Goal: Navigation & Orientation: Find specific page/section

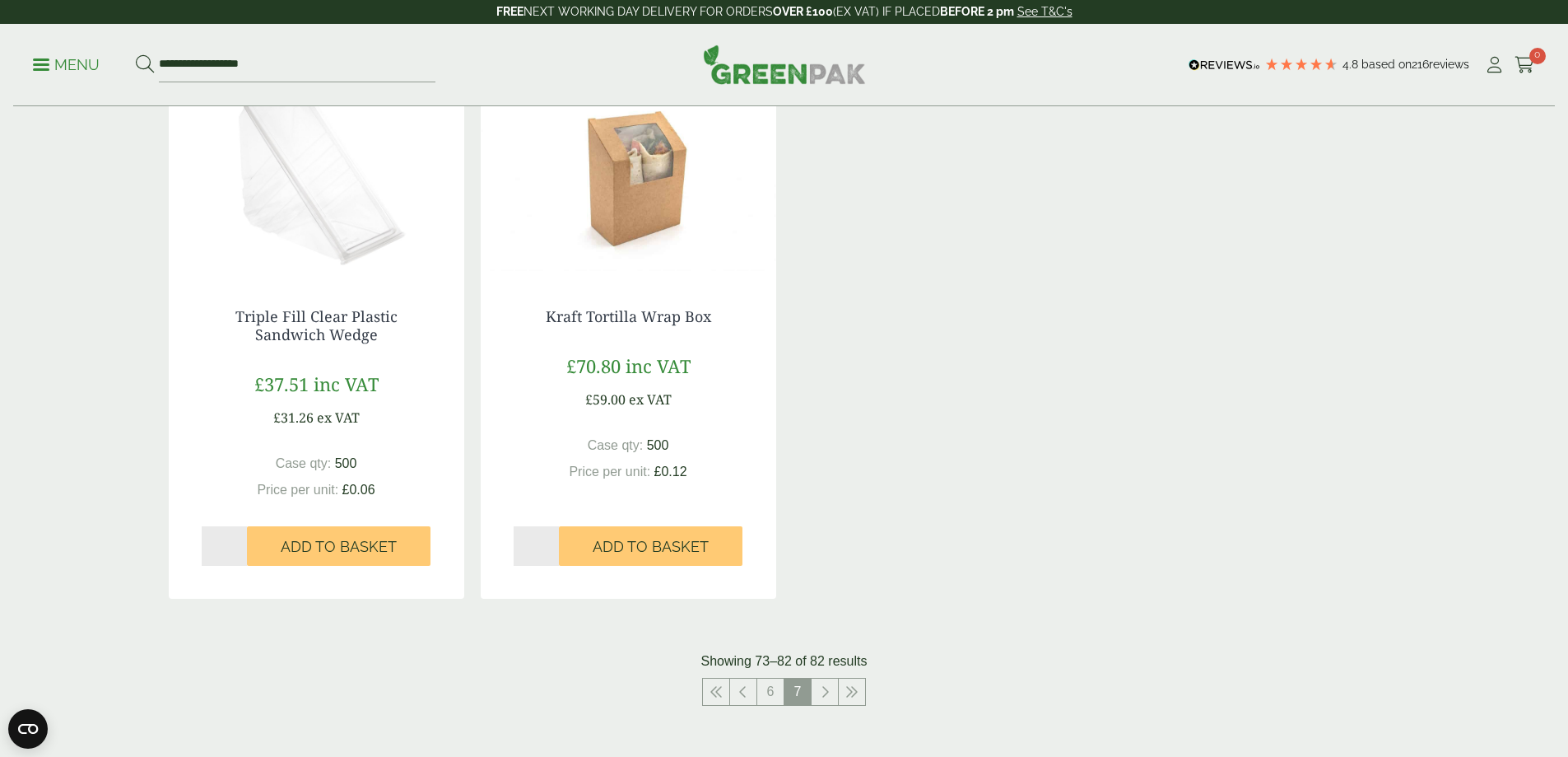
scroll to position [1482, 0]
click at [825, 694] on icon at bounding box center [824, 691] width 8 height 13
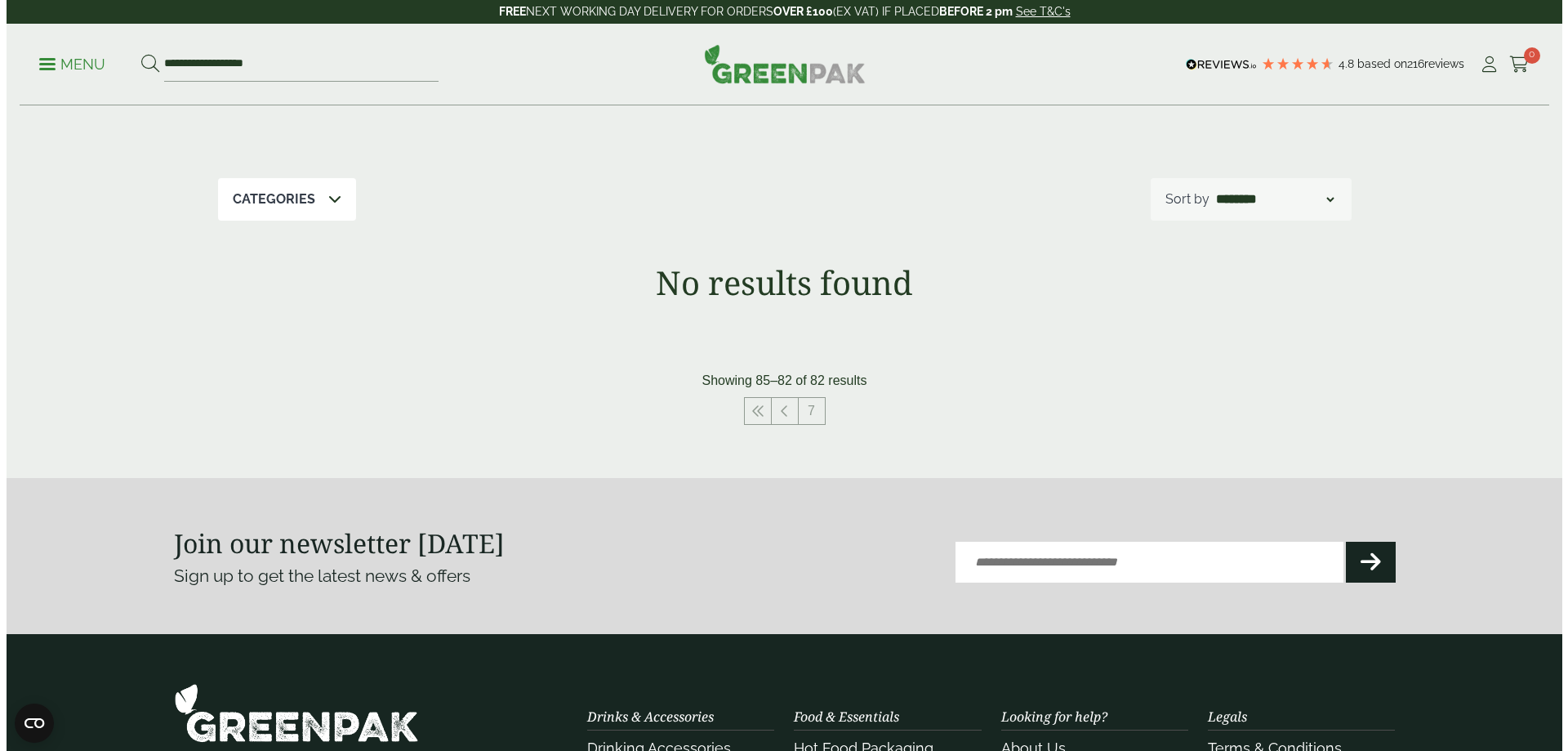
scroll to position [190, 0]
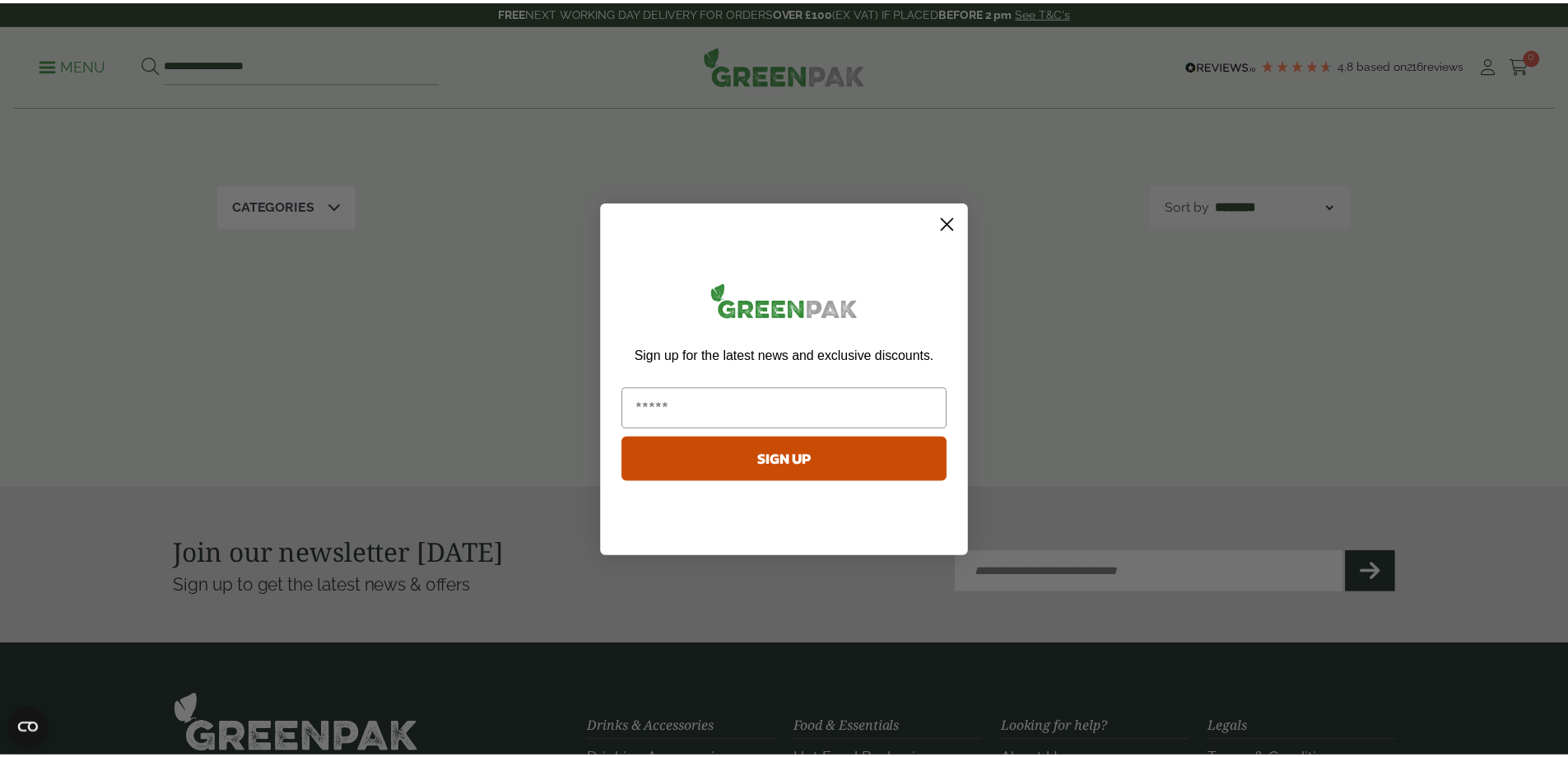
scroll to position [595, 0]
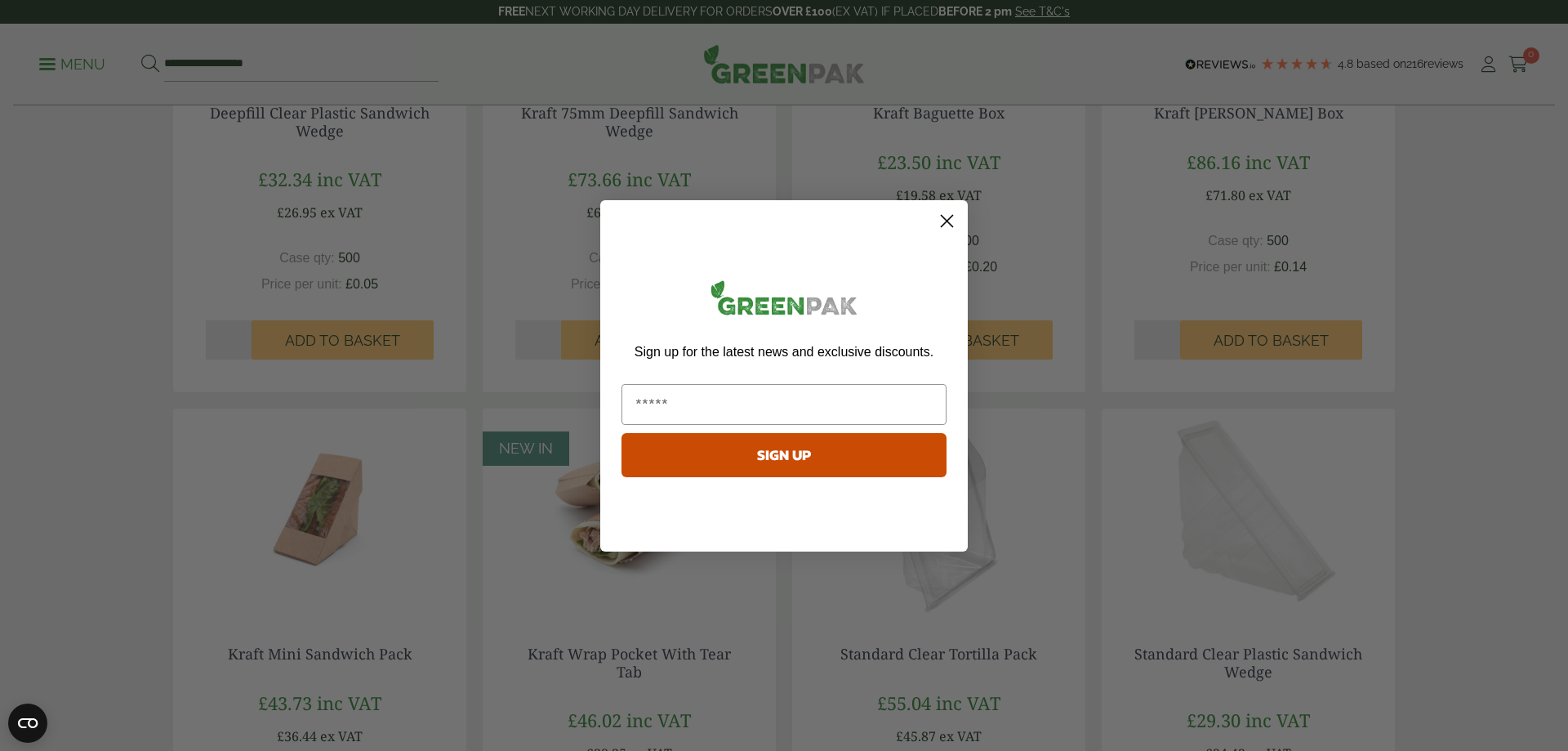
click at [944, 214] on circle "Close dialog" at bounding box center [947, 219] width 27 height 27
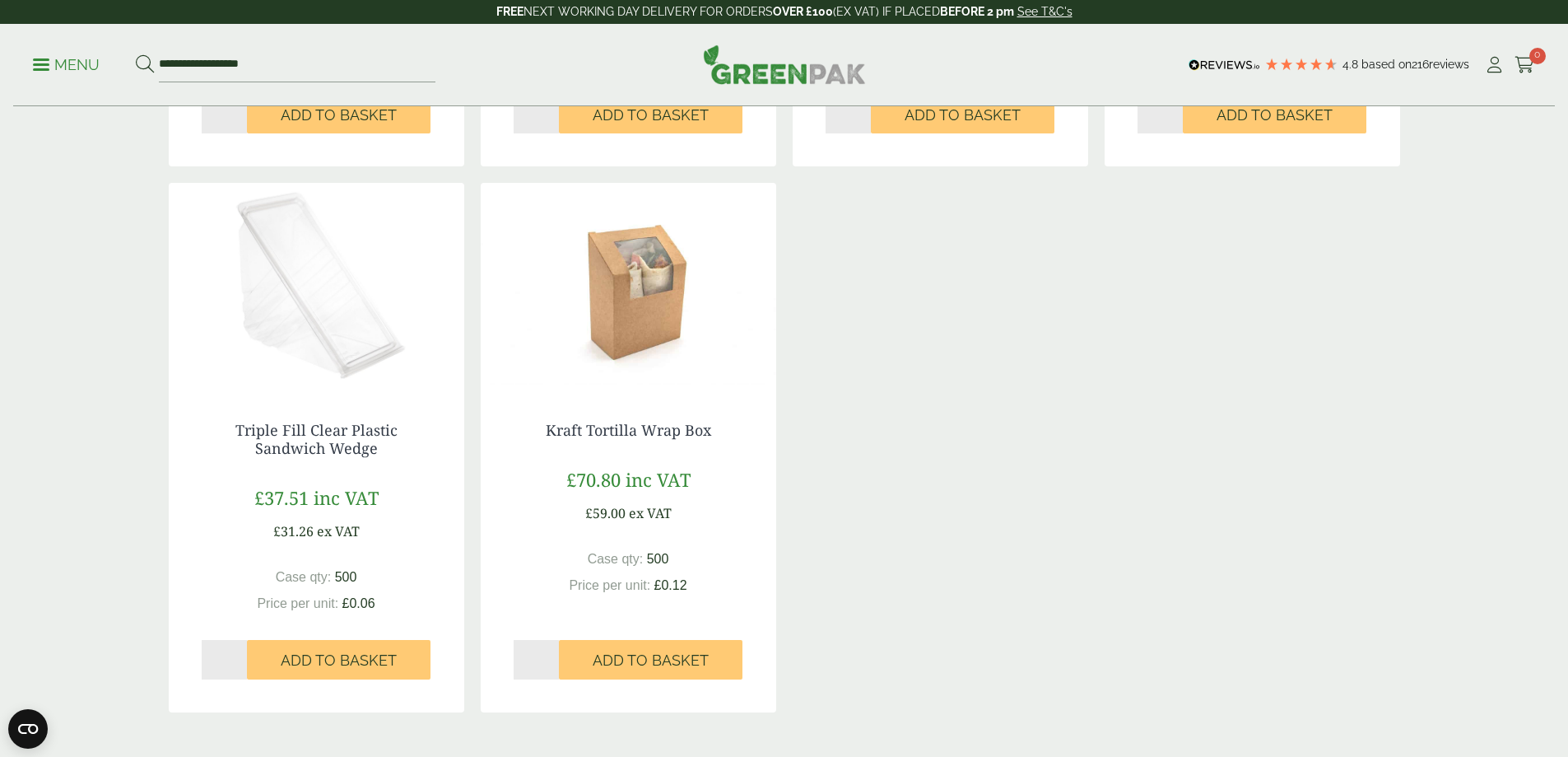
scroll to position [1583, 0]
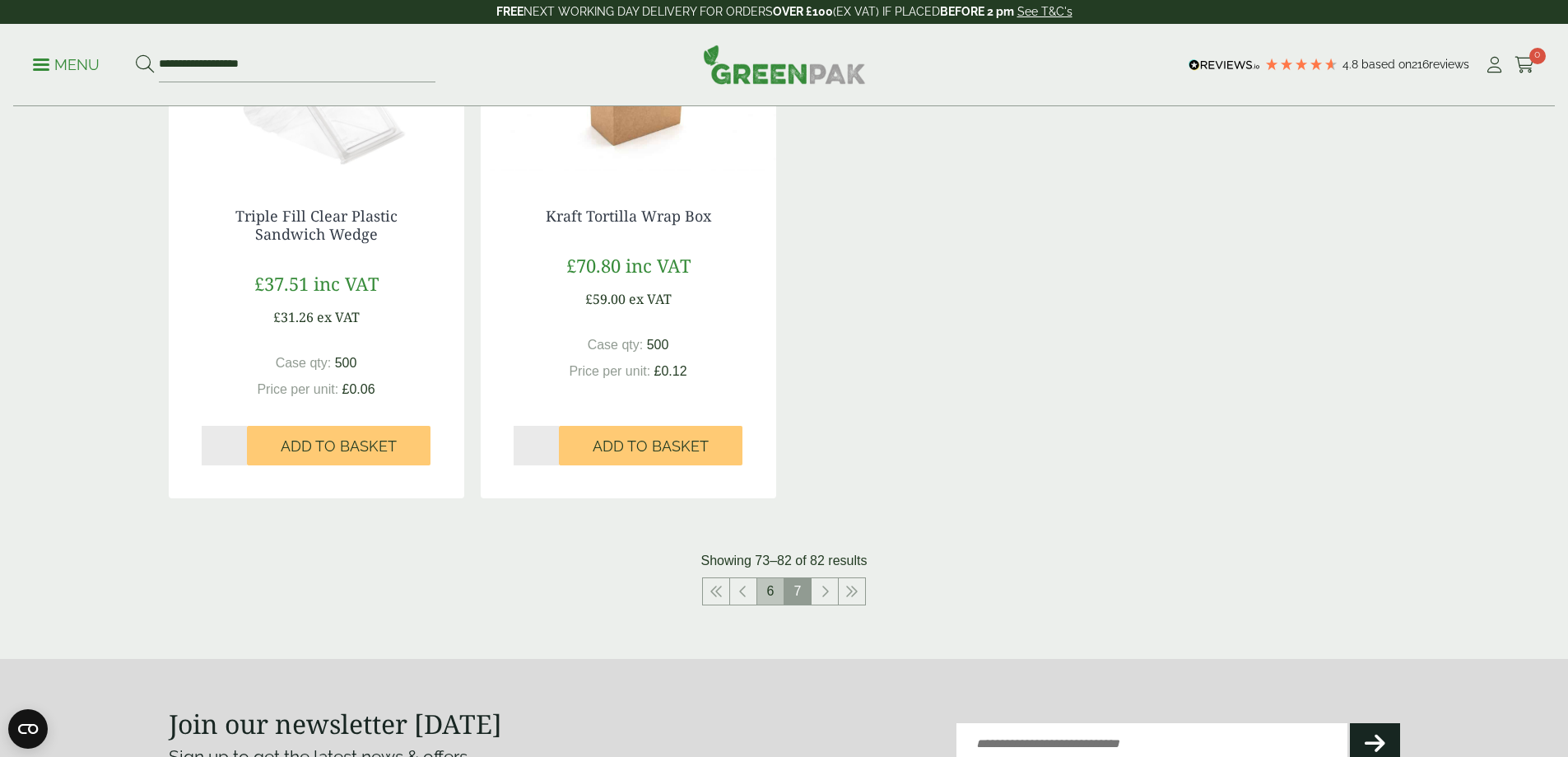
click at [768, 593] on link "6" at bounding box center [770, 591] width 26 height 26
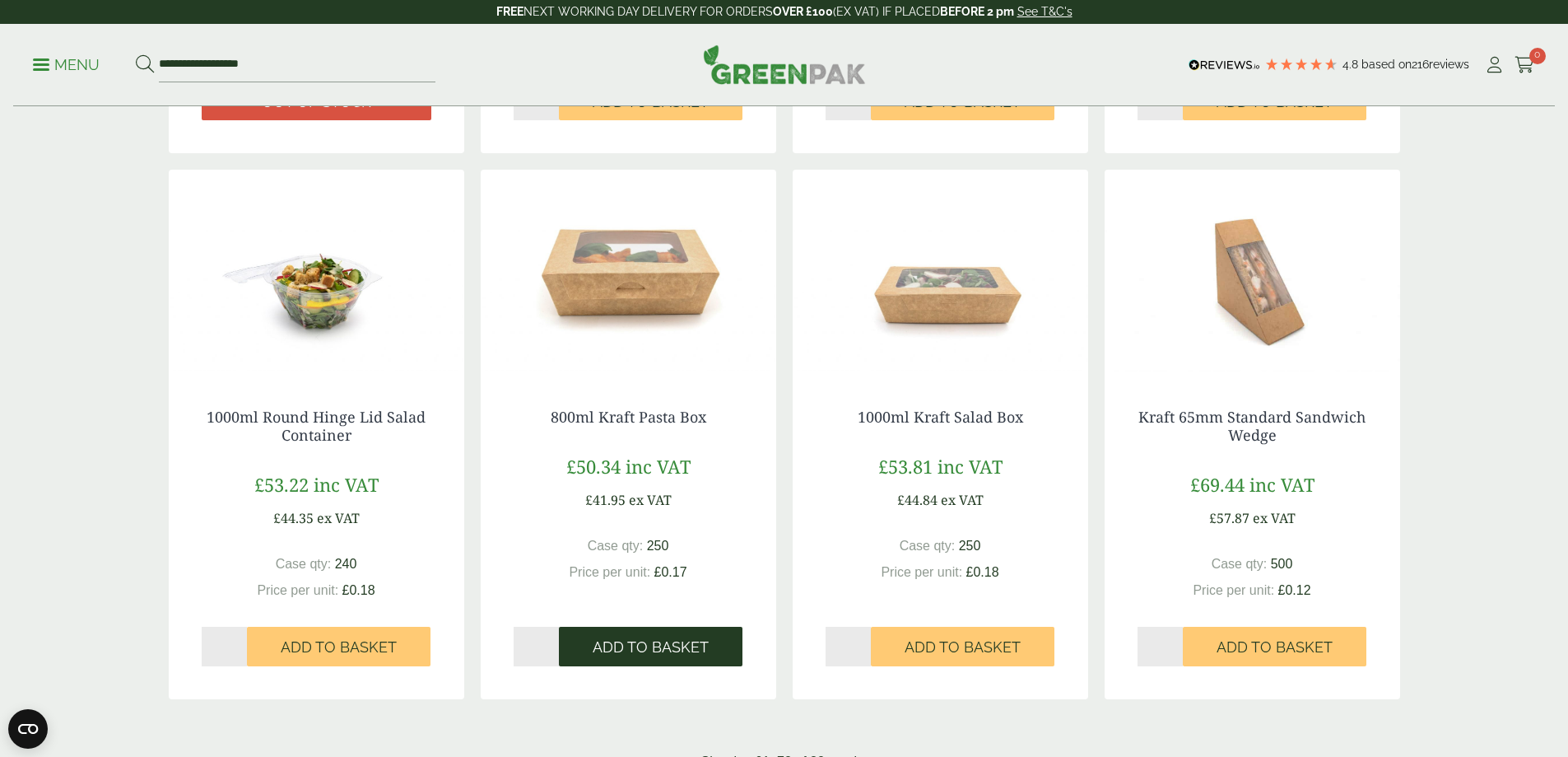
scroll to position [1583, 0]
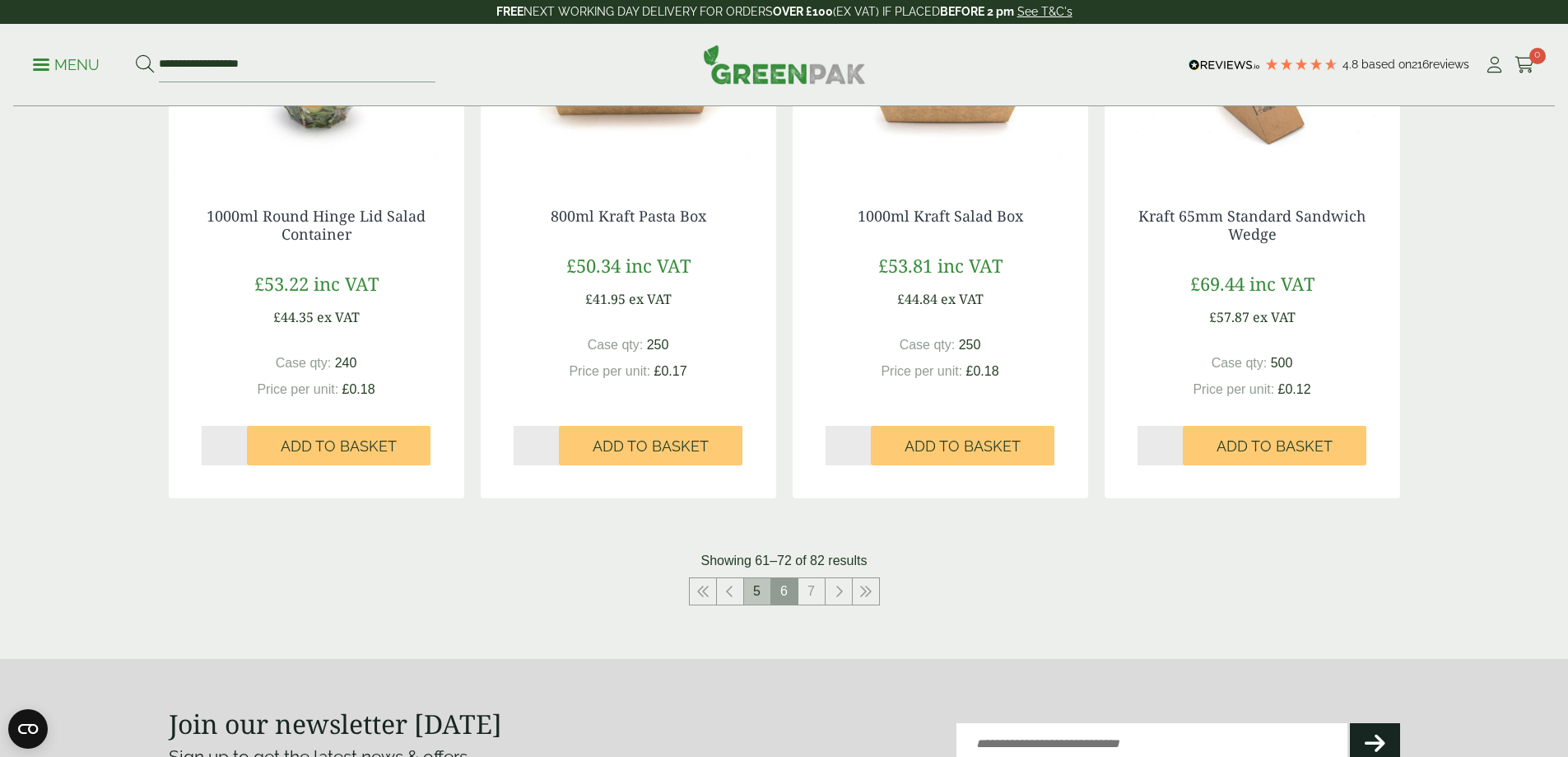
click at [756, 592] on link "5" at bounding box center [757, 591] width 26 height 26
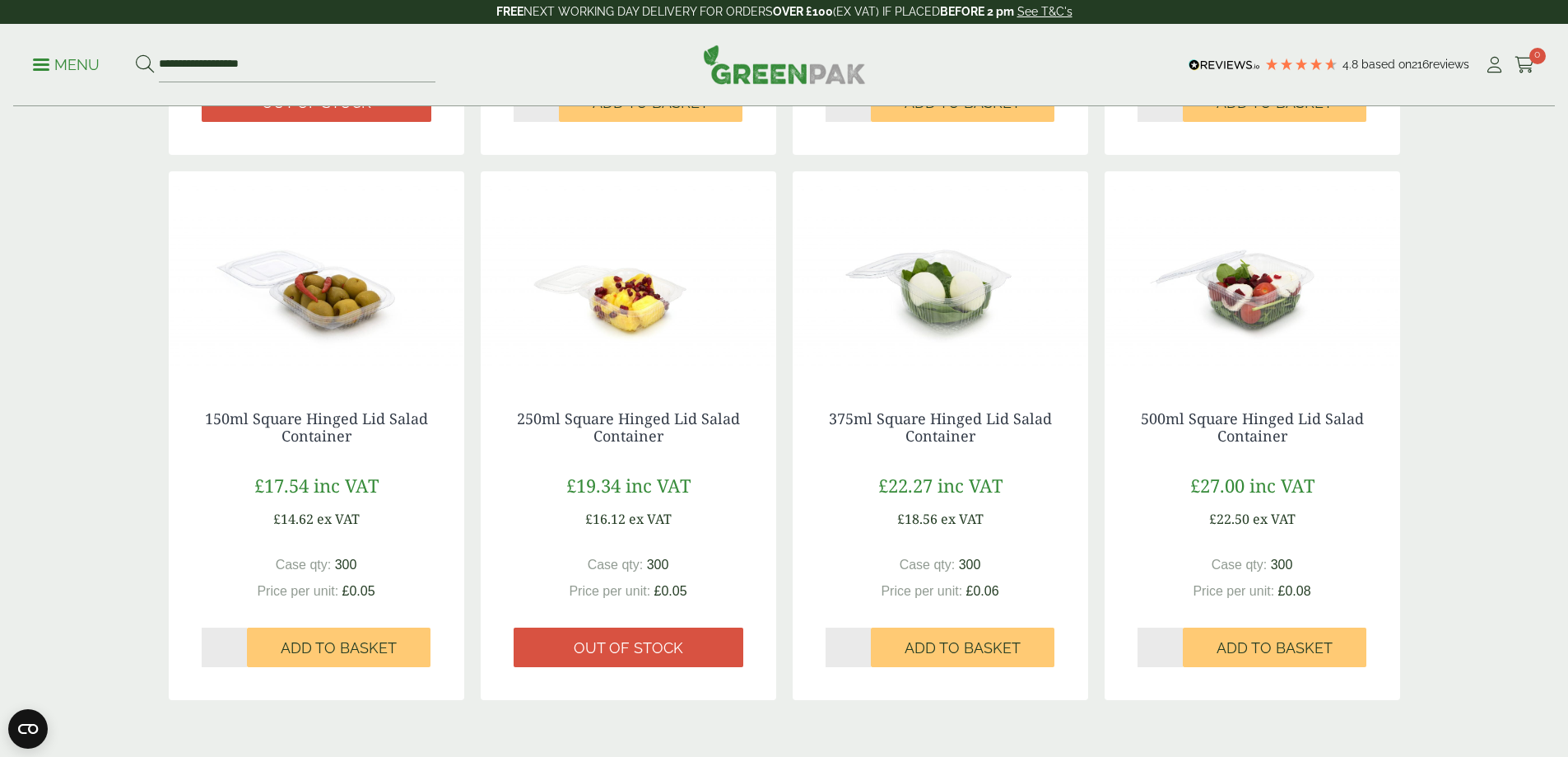
scroll to position [1482, 0]
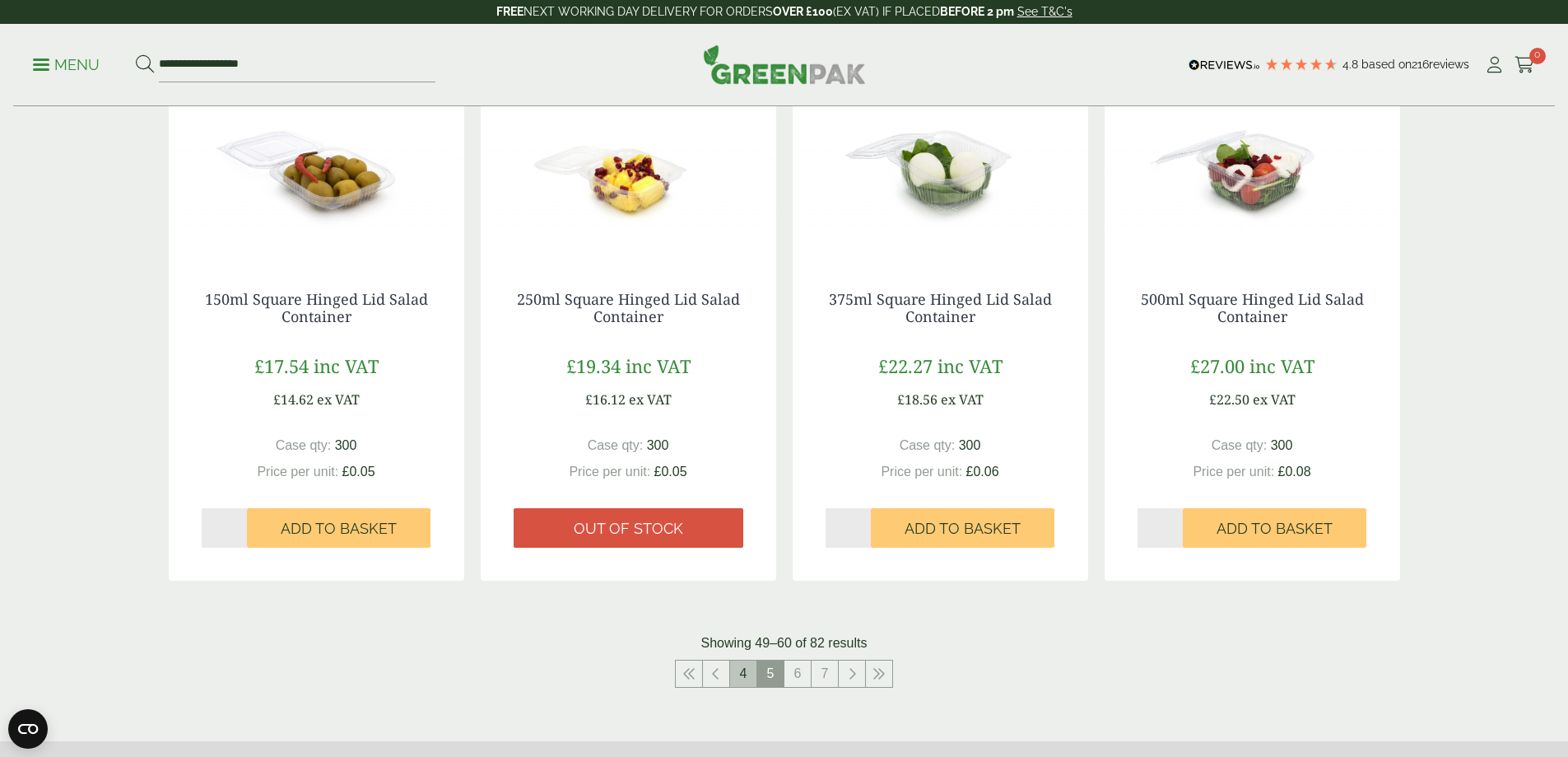
click at [740, 680] on link "4" at bounding box center [743, 673] width 26 height 26
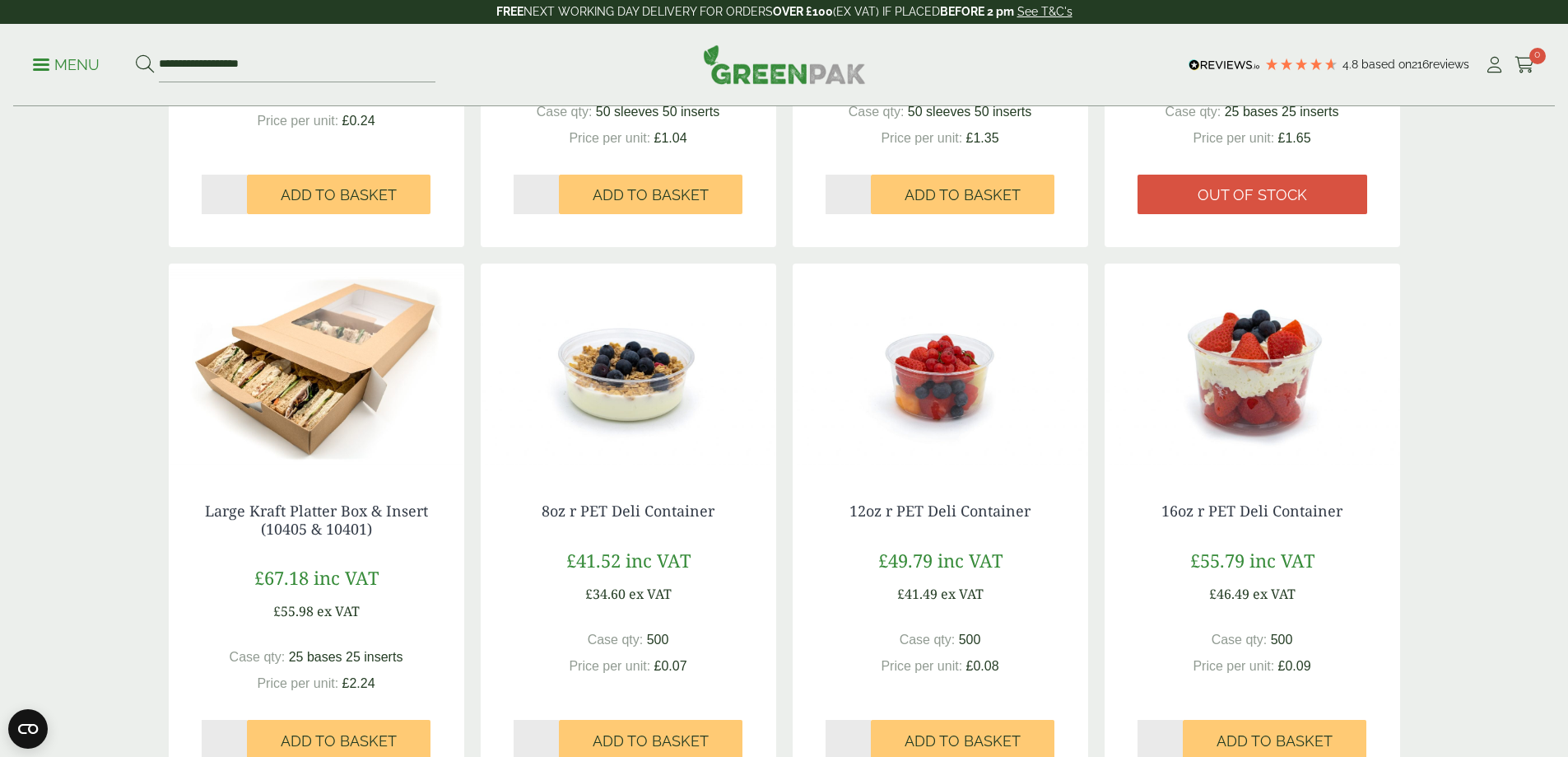
scroll to position [741, 0]
